Goal: Transaction & Acquisition: Purchase product/service

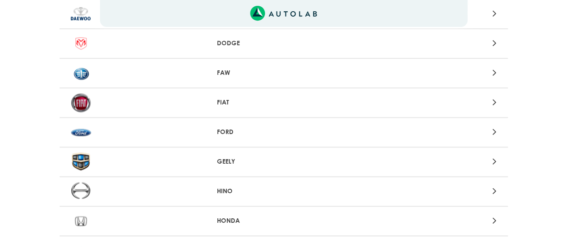
scroll to position [347, 0]
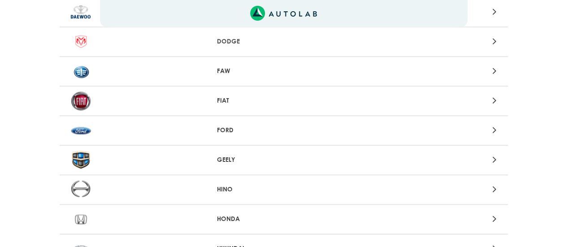
click at [492, 130] on icon at bounding box center [494, 130] width 4 height 12
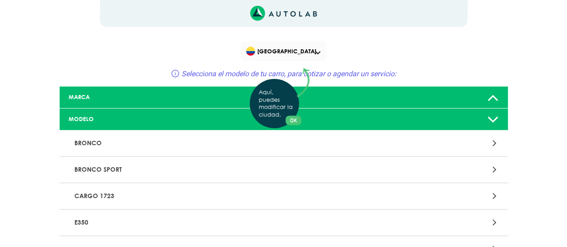
click at [493, 167] on div "Aquí, puedes modificar la ciudad. OK .aex,.bex{fill:none!important;stroke:#50c4…" at bounding box center [283, 123] width 567 height 247
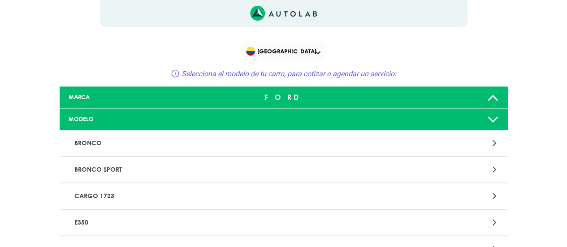
click at [493, 170] on icon at bounding box center [494, 170] width 4 height 12
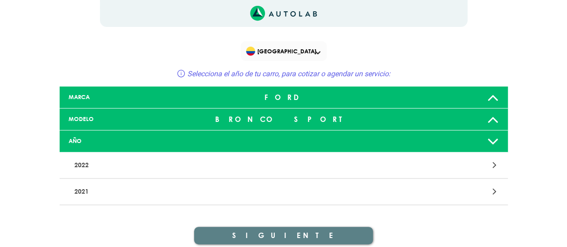
click at [494, 162] on icon at bounding box center [494, 165] width 4 height 12
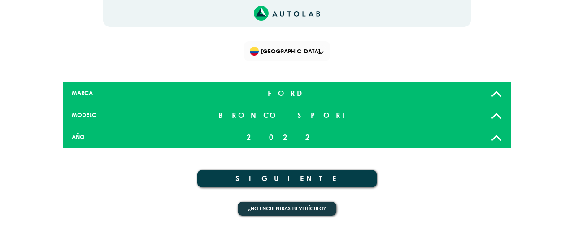
click at [331, 177] on button "SIGUIENTE" at bounding box center [286, 178] width 179 height 17
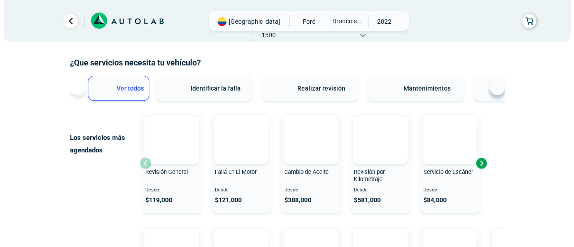
scroll to position [85, 0]
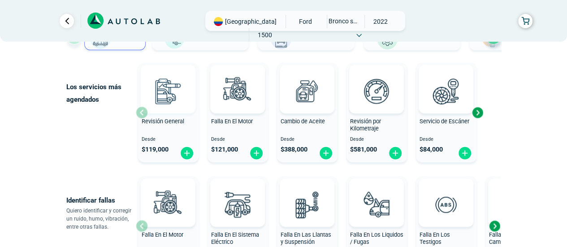
click at [169, 102] on img at bounding box center [167, 90] width 39 height 39
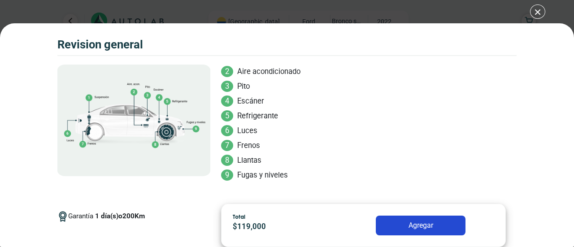
scroll to position [98, 0]
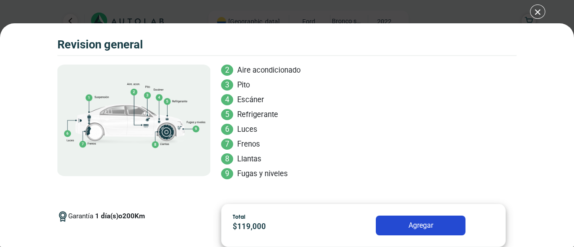
click at [539, 13] on div "Volkswagen Crossfox 2018 REVISION GENERAL $ 119,000 1 200" at bounding box center [287, 123] width 574 height 247
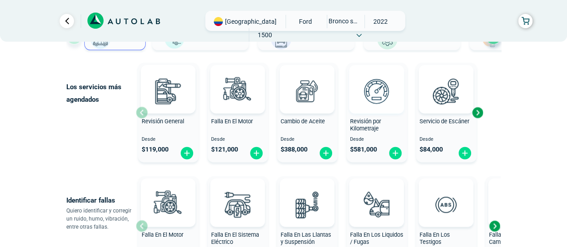
click at [372, 113] on div at bounding box center [376, 89] width 55 height 48
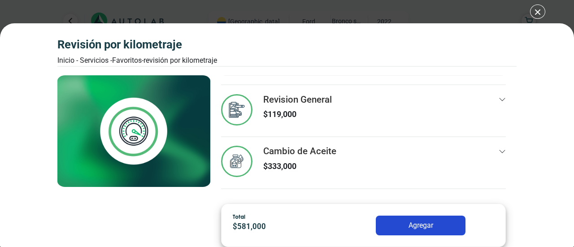
scroll to position [54, 0]
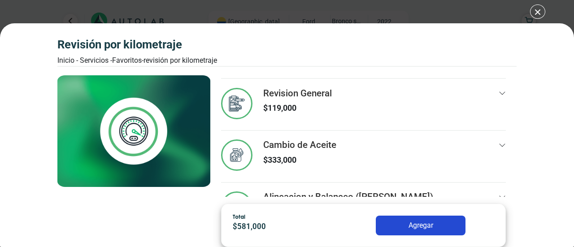
click at [505, 186] on div "$ 581,000 También conocido como mantenimiento por kilometraje. Este servicio in…" at bounding box center [363, 135] width 306 height 121
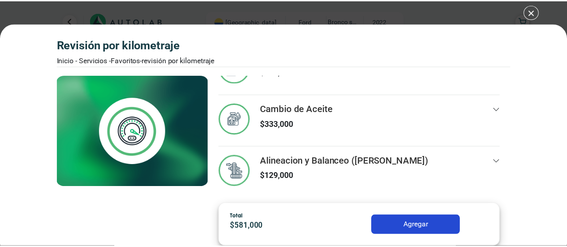
scroll to position [91, 0]
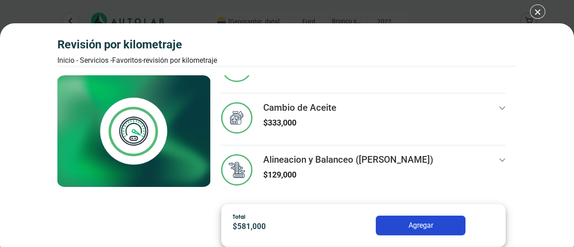
click at [537, 12] on div "Revisión por Kilometraje Inicio - Servicios - Favoritos - Revisión por Kilometr…" at bounding box center [287, 123] width 574 height 247
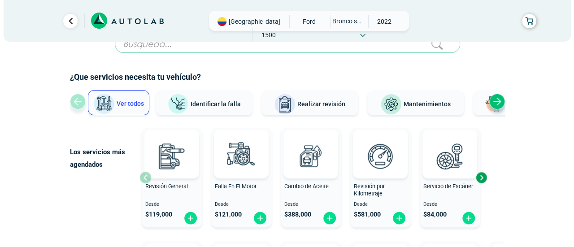
scroll to position [19, 0]
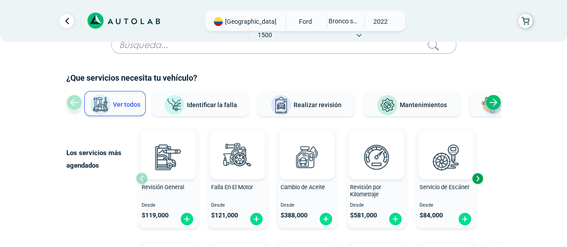
click at [366, 187] on span "Revisión por Kilometraje" at bounding box center [365, 191] width 31 height 14
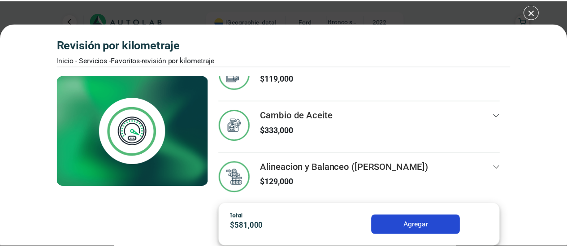
scroll to position [91, 0]
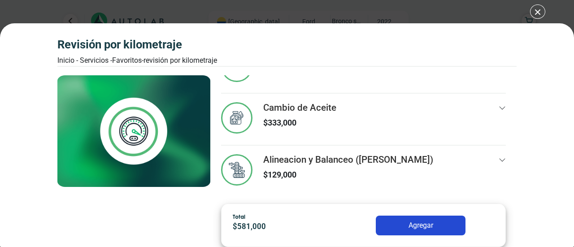
click at [536, 10] on div "Revisión por Kilometraje Inicio - Servicios - Favoritos - Revisión por Kilometr…" at bounding box center [287, 123] width 574 height 247
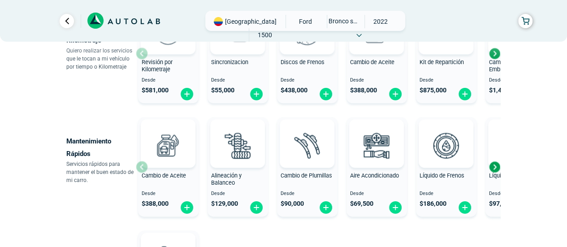
scroll to position [488, 0]
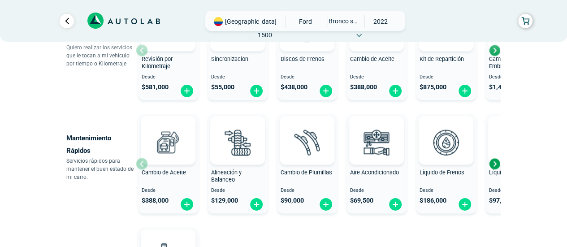
scroll to position [19, 0]
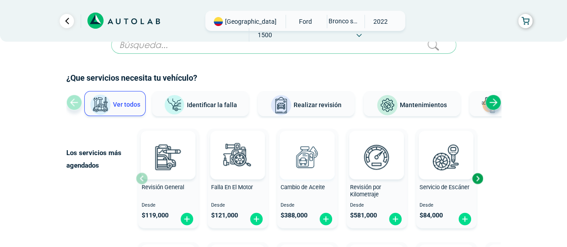
scroll to position [81, 0]
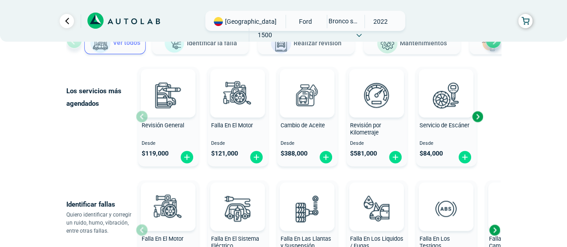
scroll to position [85, 0]
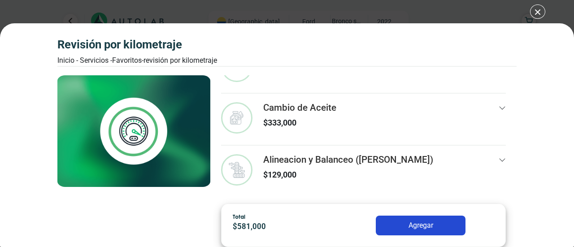
click at [538, 10] on div "Revisión por Kilometraje Inicio - Servicios - Favoritos - Revisión por Kilometr…" at bounding box center [287, 123] width 574 height 247
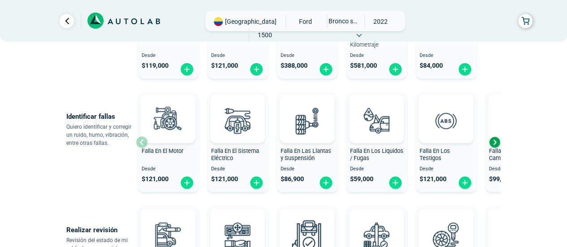
scroll to position [160, 0]
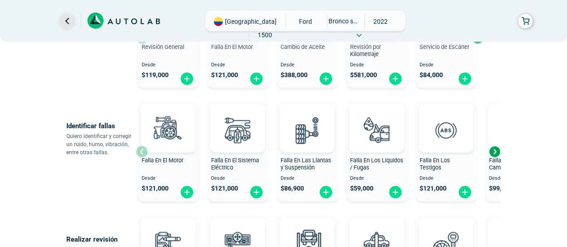
click at [70, 22] on link "Ir al paso anterior" at bounding box center [67, 21] width 14 height 14
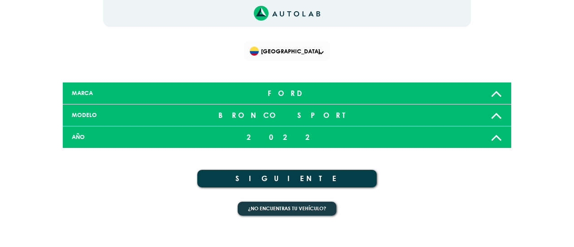
click at [70, 22] on div "[GEOGRAPHIC_DATA] × Te falto seleccionar algo de tu vehiculo" at bounding box center [287, 113] width 538 height 226
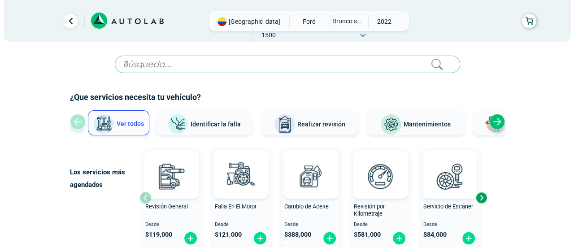
scroll to position [85, 0]
